Goal: Find specific page/section: Find specific page/section

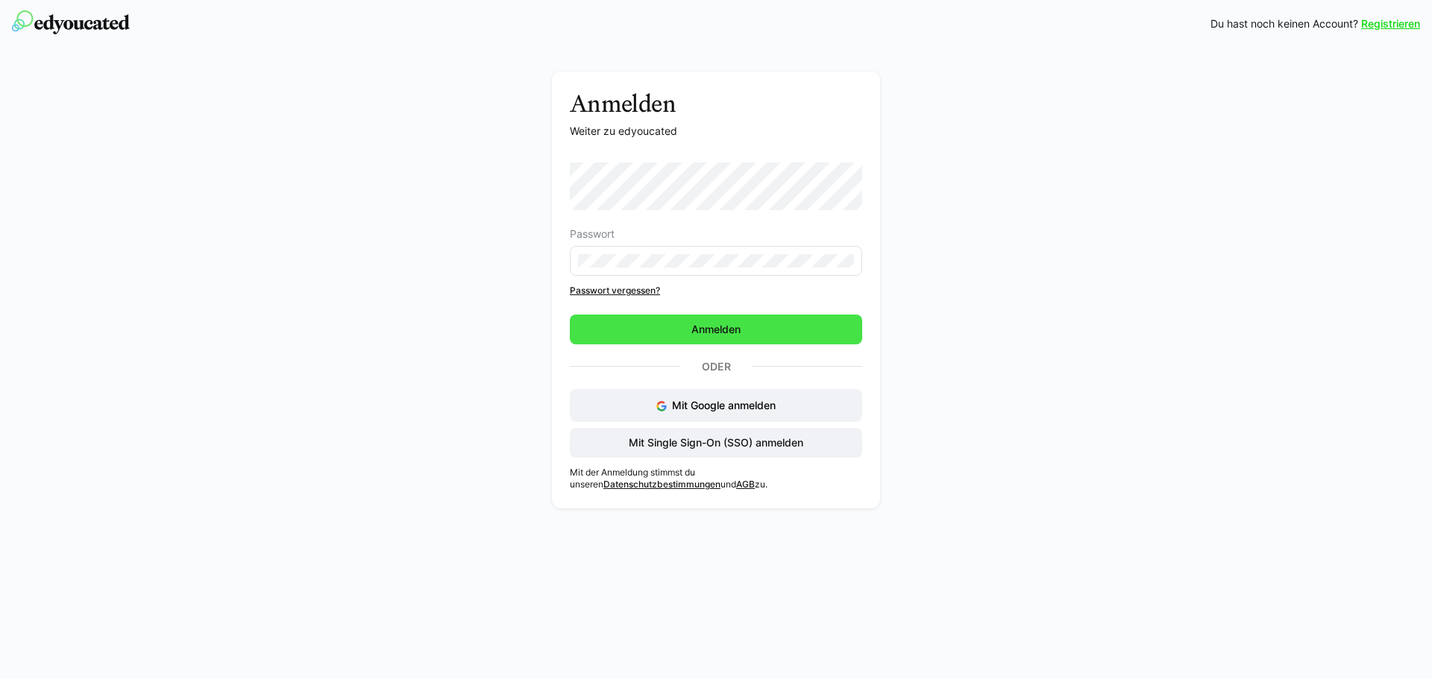
click at [745, 333] on span "Anmelden" at bounding box center [716, 330] width 292 height 30
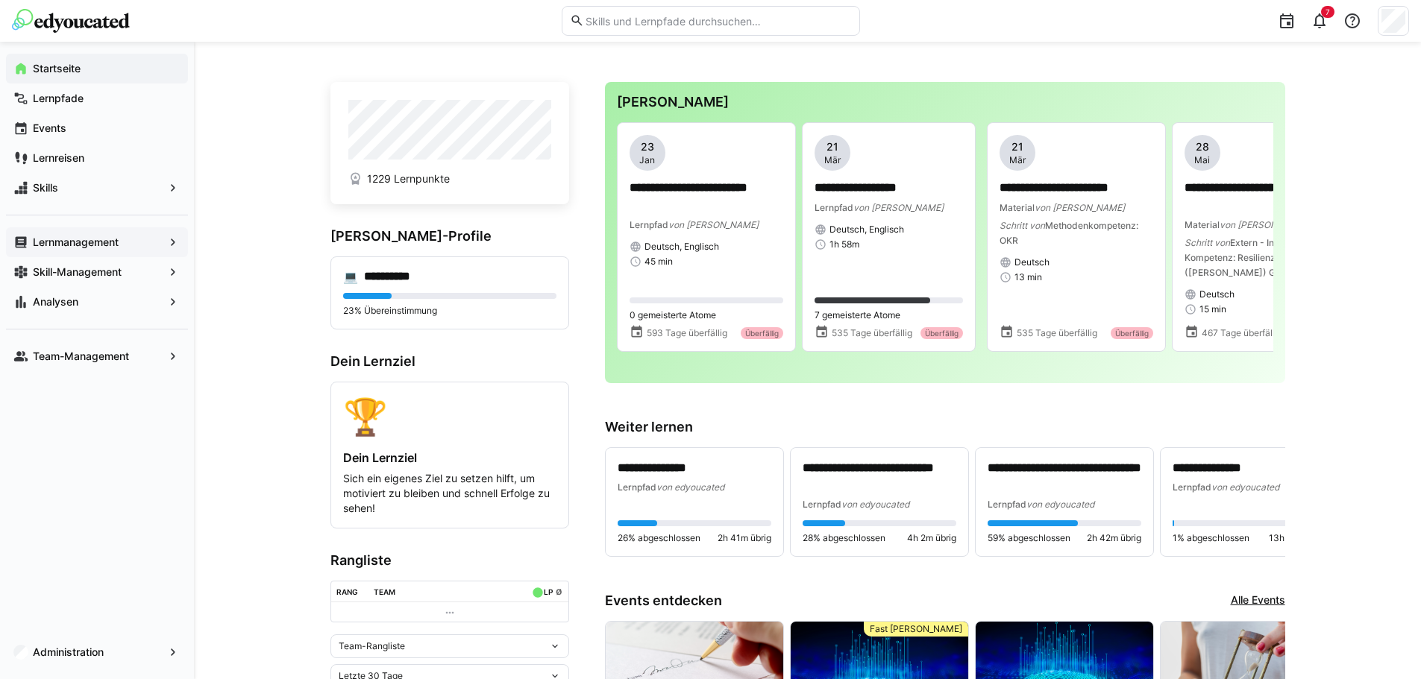
click at [90, 249] on span "Lernmanagement" at bounding box center [97, 242] width 133 height 15
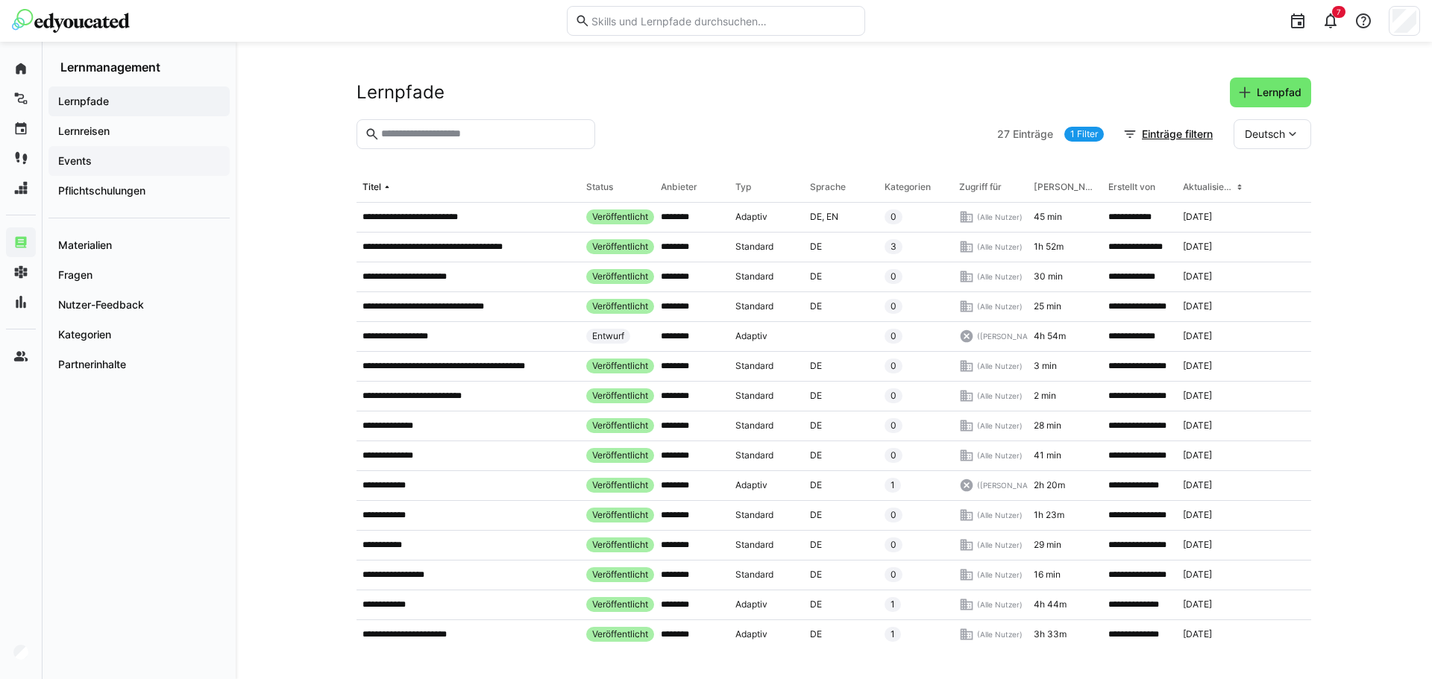
click at [0, 0] on app-navigation-label "Events" at bounding box center [0, 0] width 0 height 0
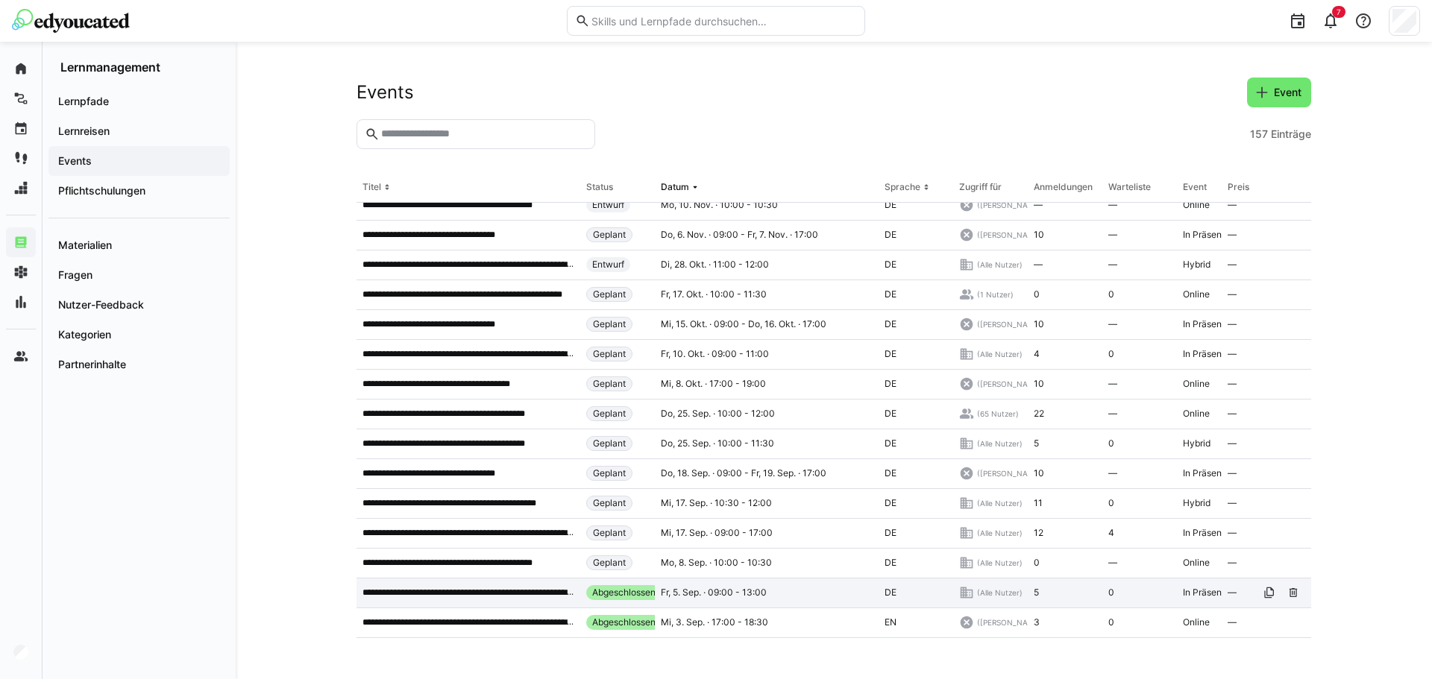
scroll to position [149, 0]
